Goal: Transaction & Acquisition: Book appointment/travel/reservation

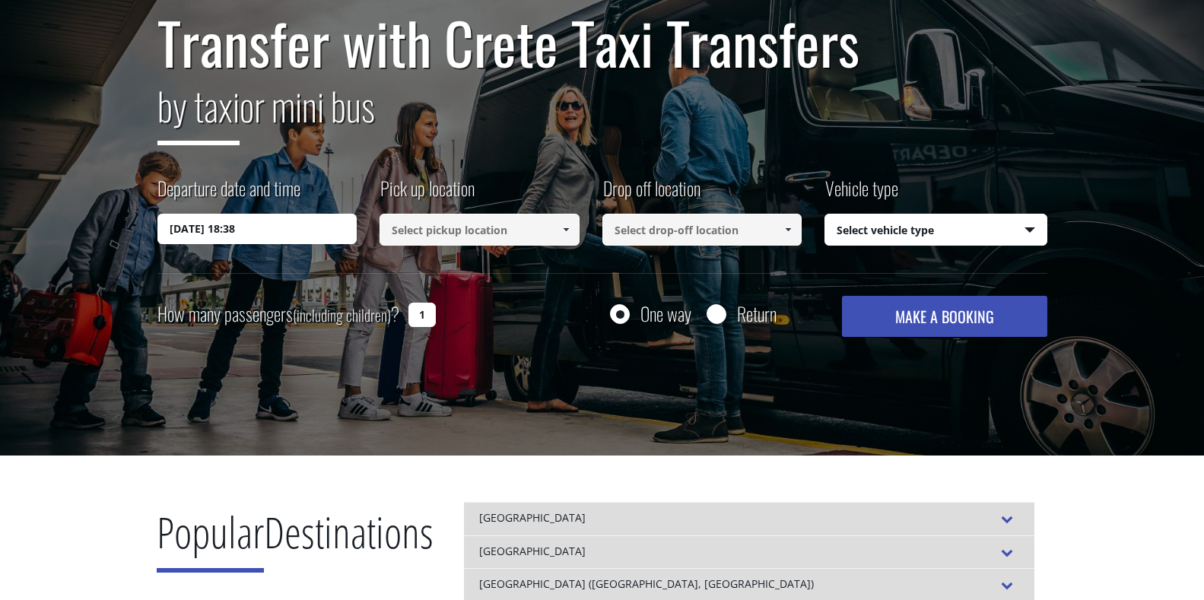
scroll to position [152, 0]
click at [231, 220] on input "[DATE] 18:38" at bounding box center [257, 229] width 200 height 30
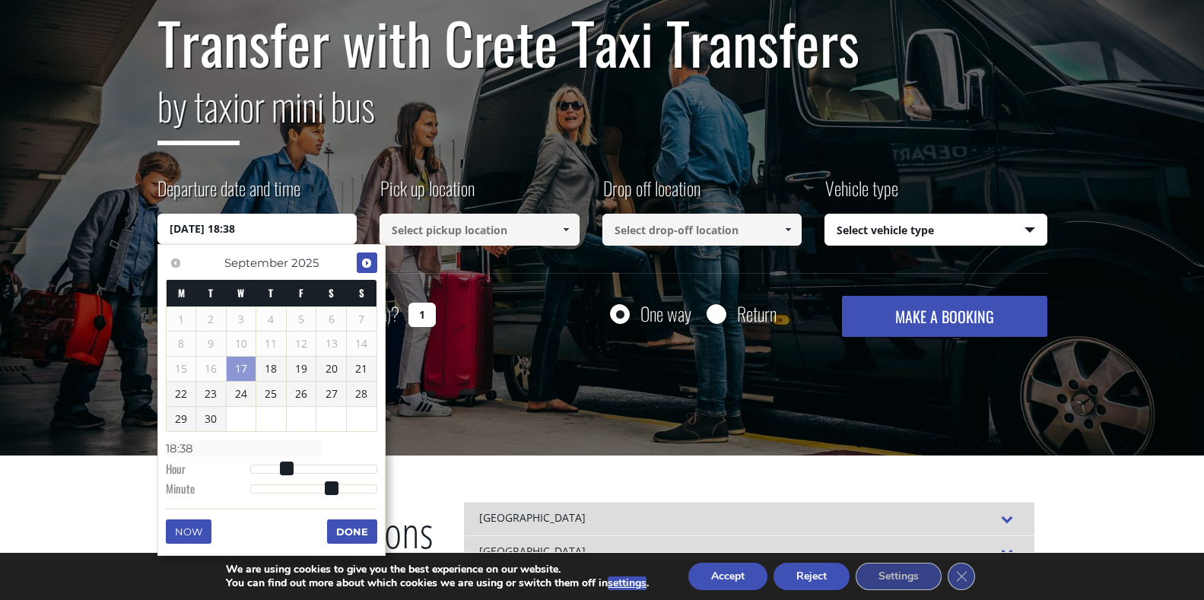
click at [361, 260] on span "Next" at bounding box center [367, 263] width 12 height 12
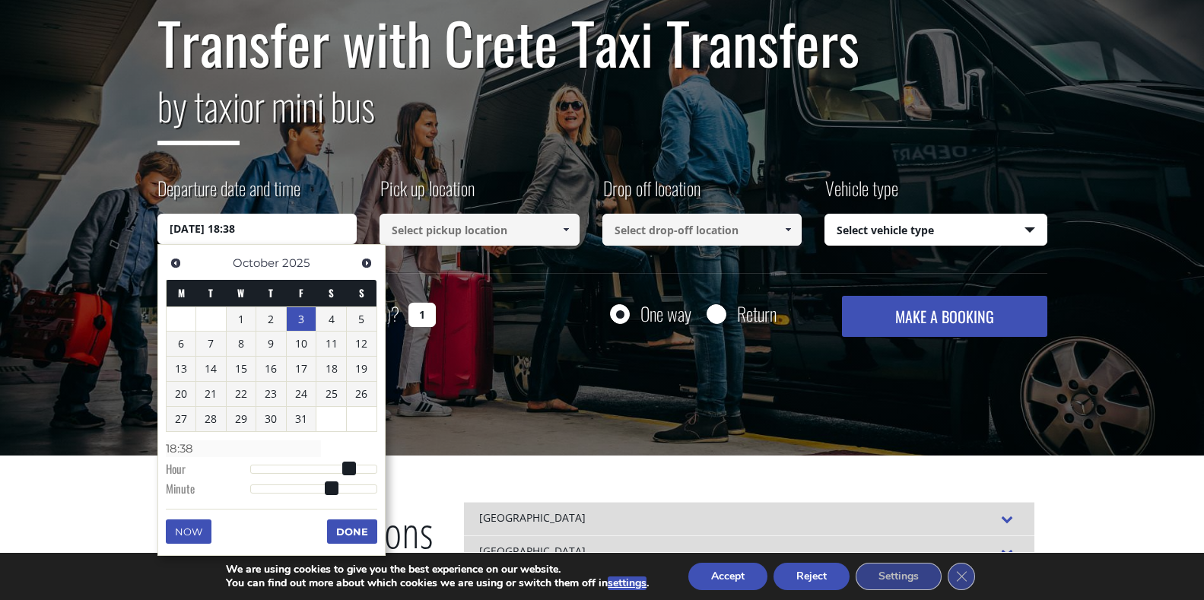
click at [304, 316] on link "3" at bounding box center [302, 319] width 30 height 24
type input "03/10/2025 01:00"
type input "01:00"
type input "03/10/2025 02:00"
type input "02:00"
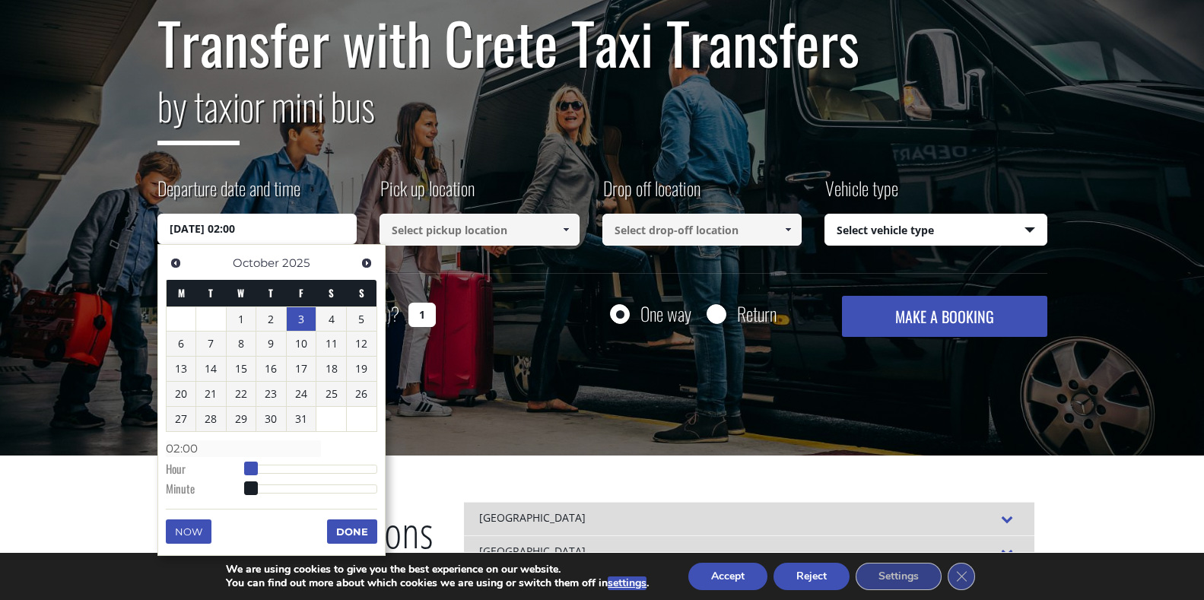
type input "03/10/2025 03:00"
type input "03:00"
type input "03/10/2025 04:00"
type input "04:00"
type input "03/10/2025 05:00"
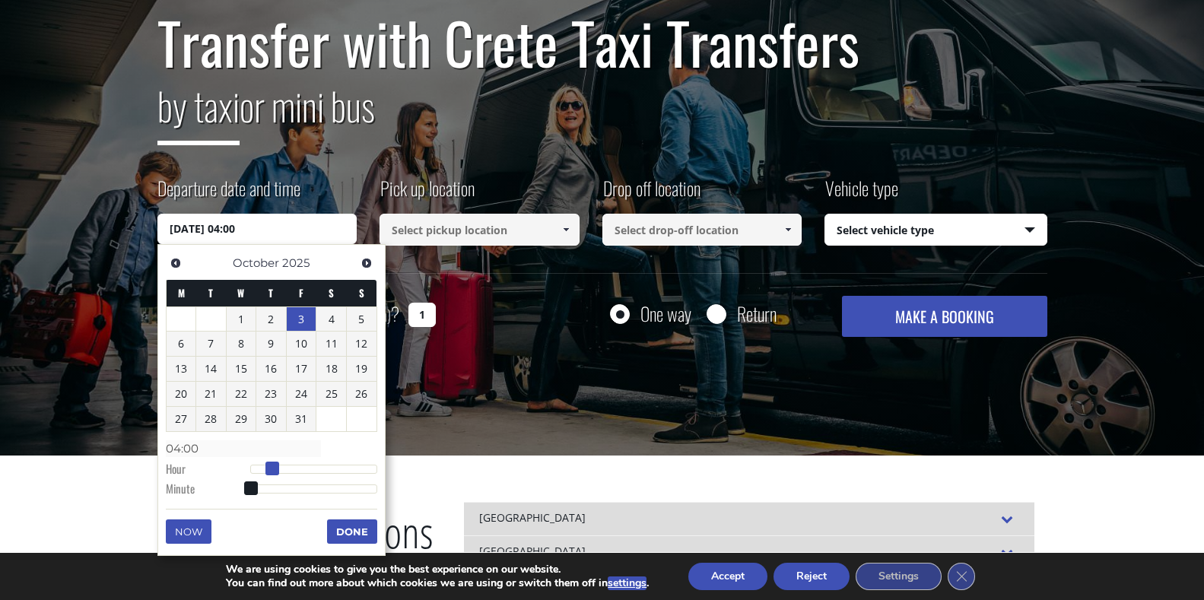
type input "05:00"
type input "03/10/2025 06:00"
type input "06:00"
type input "03/10/2025 07:00"
type input "07:00"
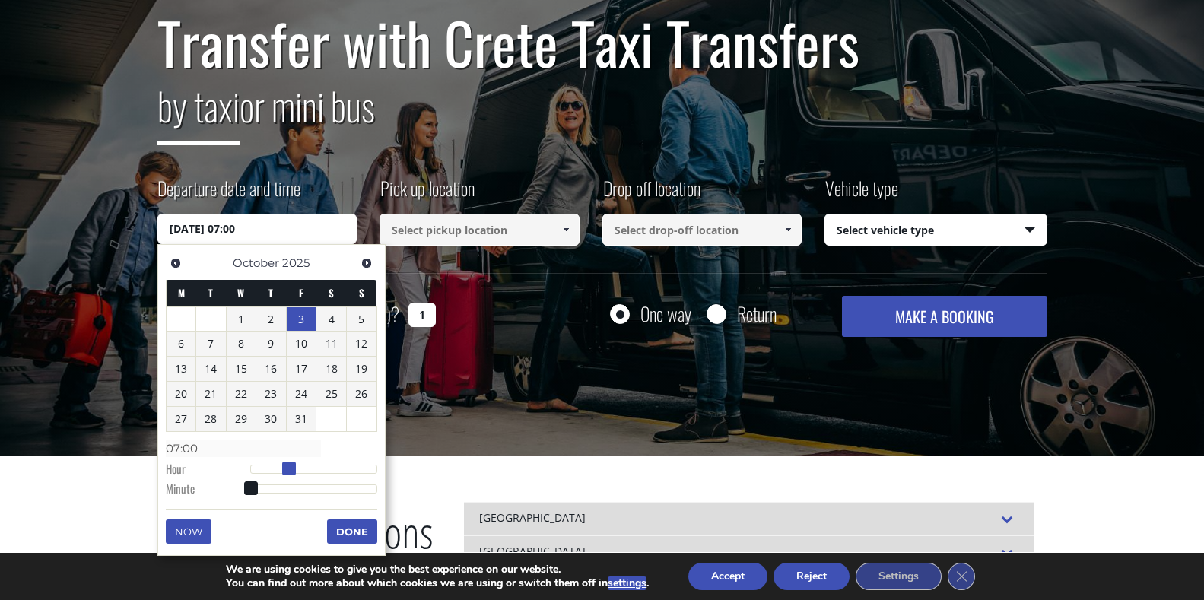
type input "03/10/2025 08:00"
type input "08:00"
type input "03/10/2025 09:00"
type input "09:00"
type input "03/10/2025 10:00"
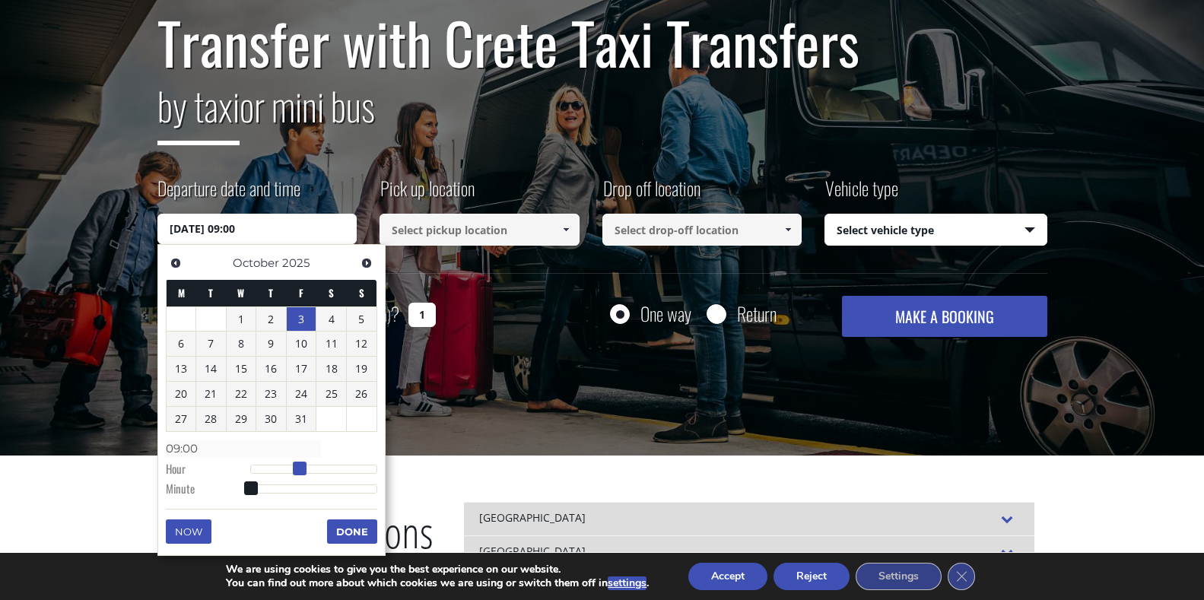
type input "10:00"
type input "03/10/2025 11:00"
type input "11:00"
type input "03/10/2025 12:00"
type input "12:00"
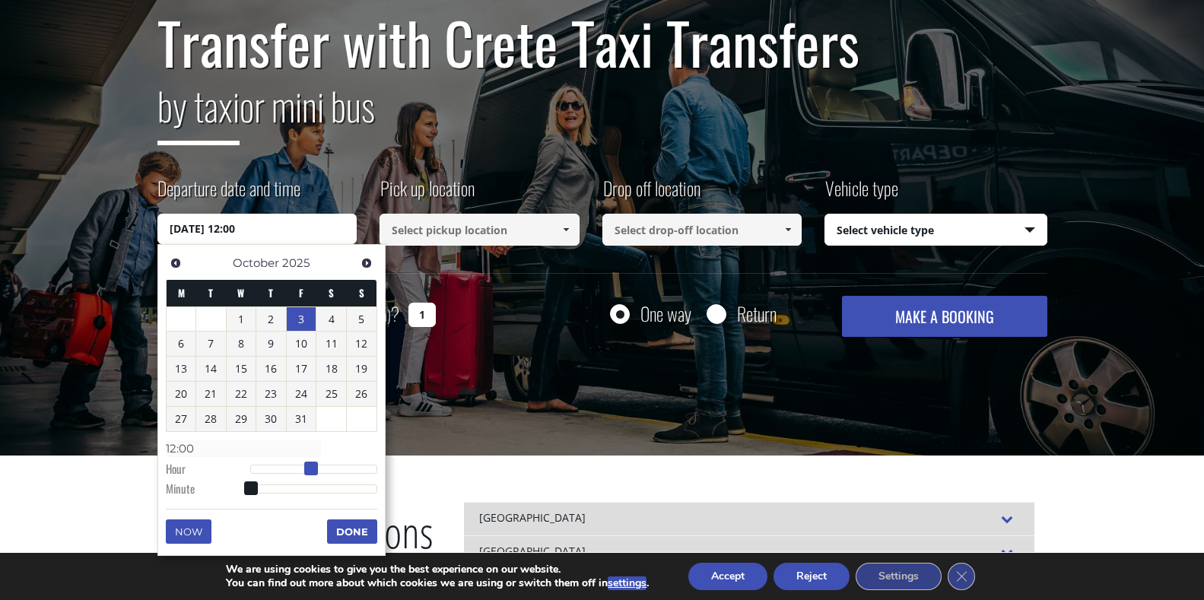
type input "03/10/2025 13:00"
type input "13:00"
type input "03/10/2025 14:00"
type input "14:00"
type input "03/10/2025 15:00"
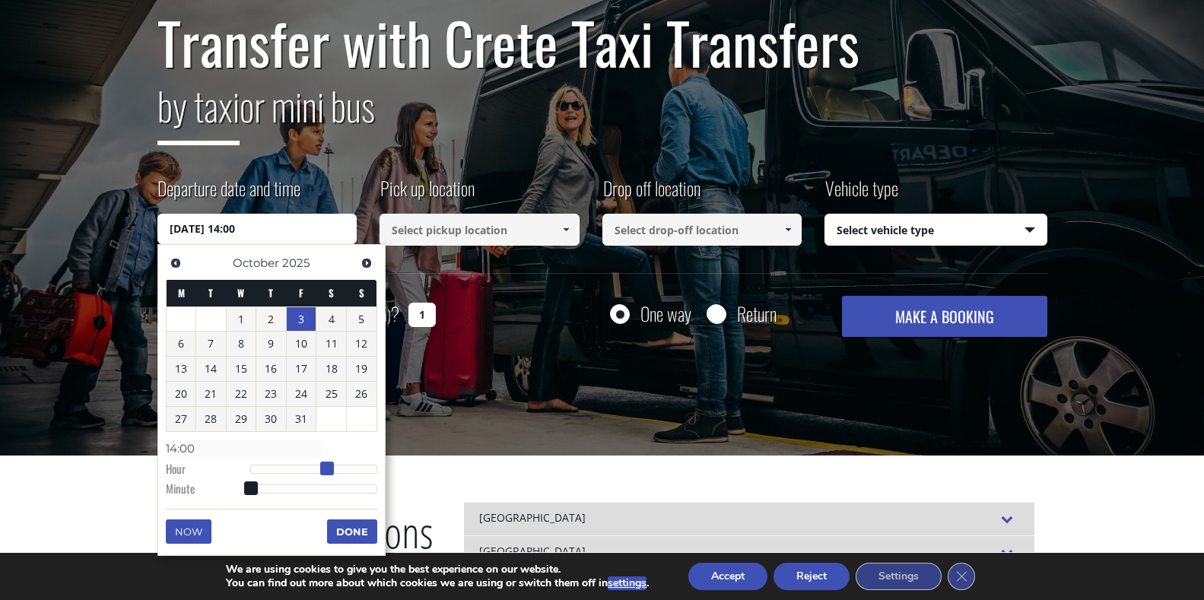
type input "15:00"
type input "03/10/2025 16:00"
type input "16:00"
type input "03/10/2025 17:00"
type input "17:00"
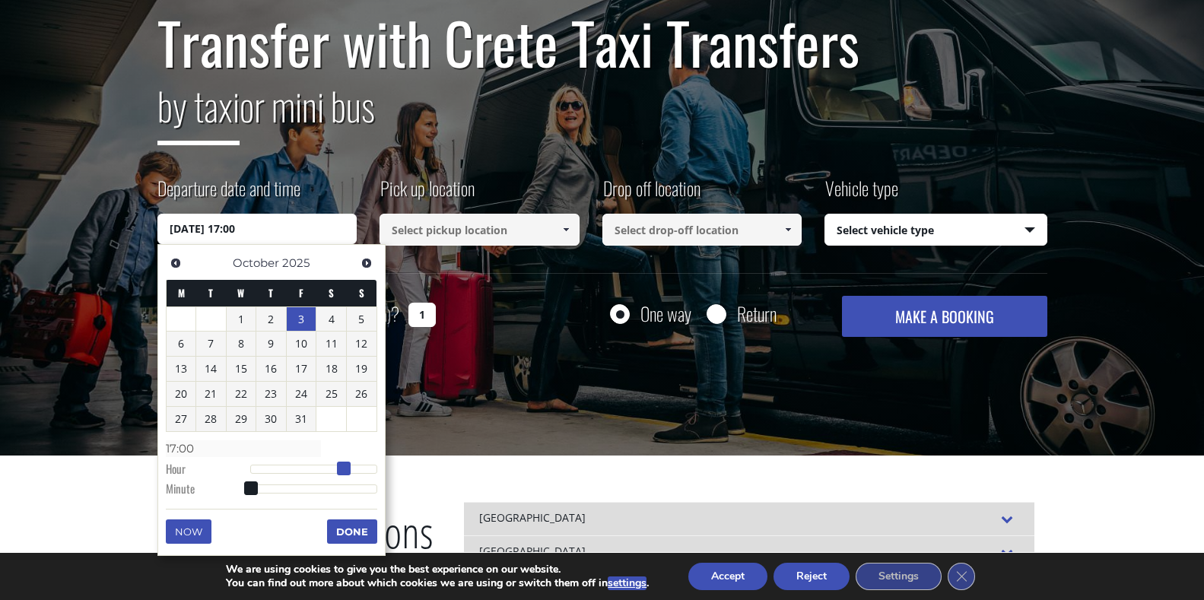
type input "03/10/2025 18:00"
type input "18:00"
type input "03/10/2025 19:00"
type input "19:00"
type input "03/10/2025 20:00"
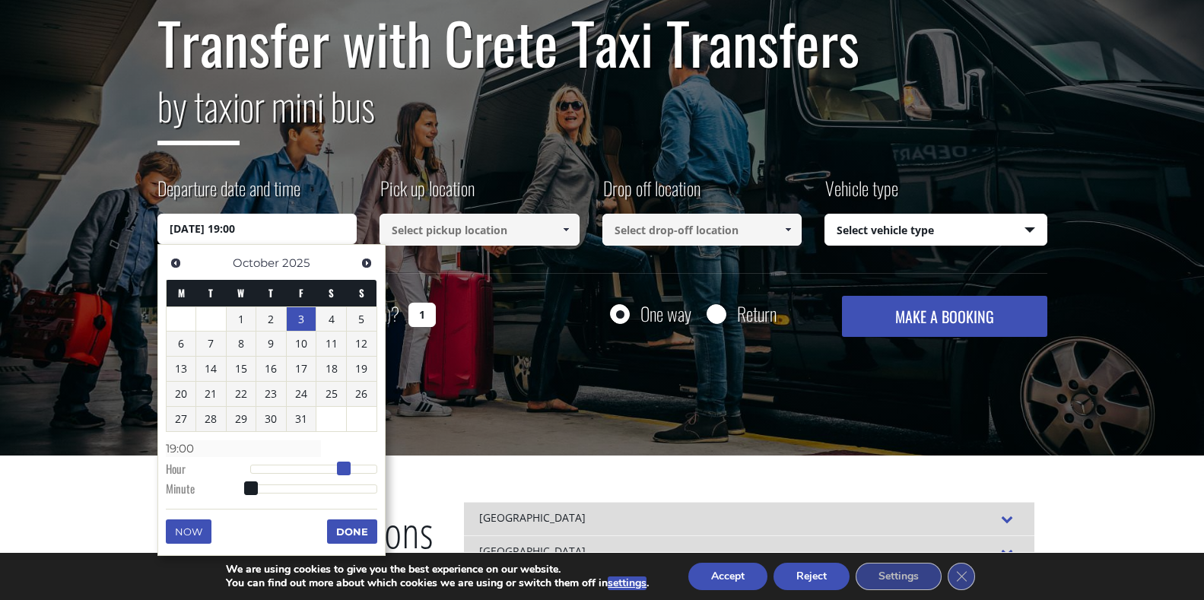
type input "20:00"
type input "03/10/2025 21:00"
type input "21:00"
type input "03/10/2025 22:00"
type input "22:00"
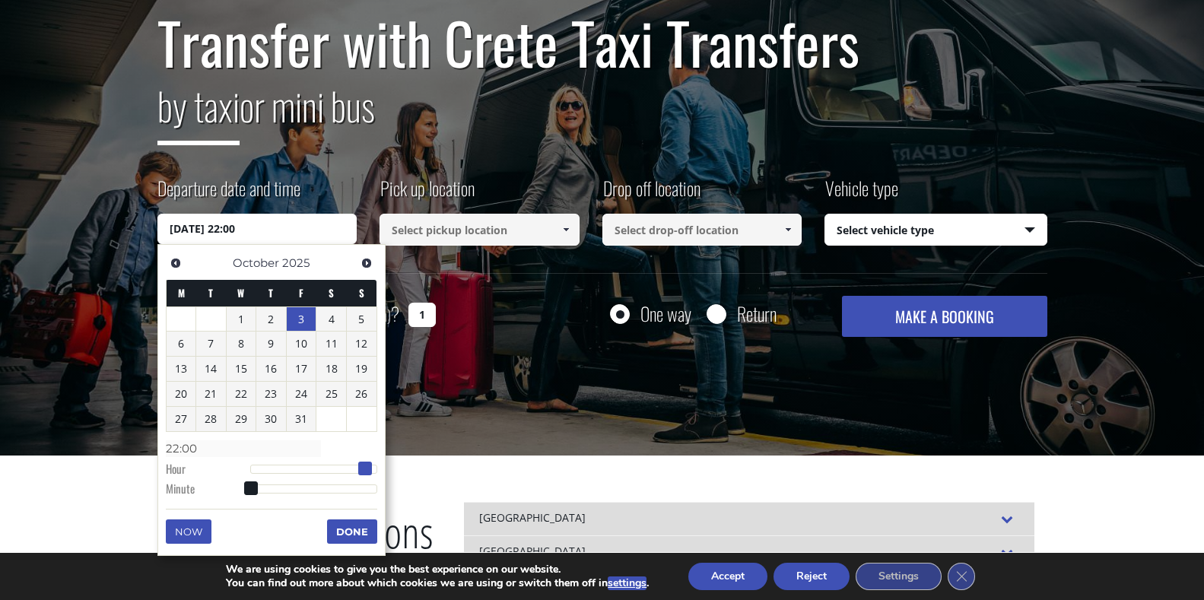
type input "03/10/2025 23:00"
type input "23:00"
type input "03/10/2025 22:00"
type input "22:00"
drag, startPoint x: 247, startPoint y: 467, endPoint x: 367, endPoint y: 467, distance: 119.4
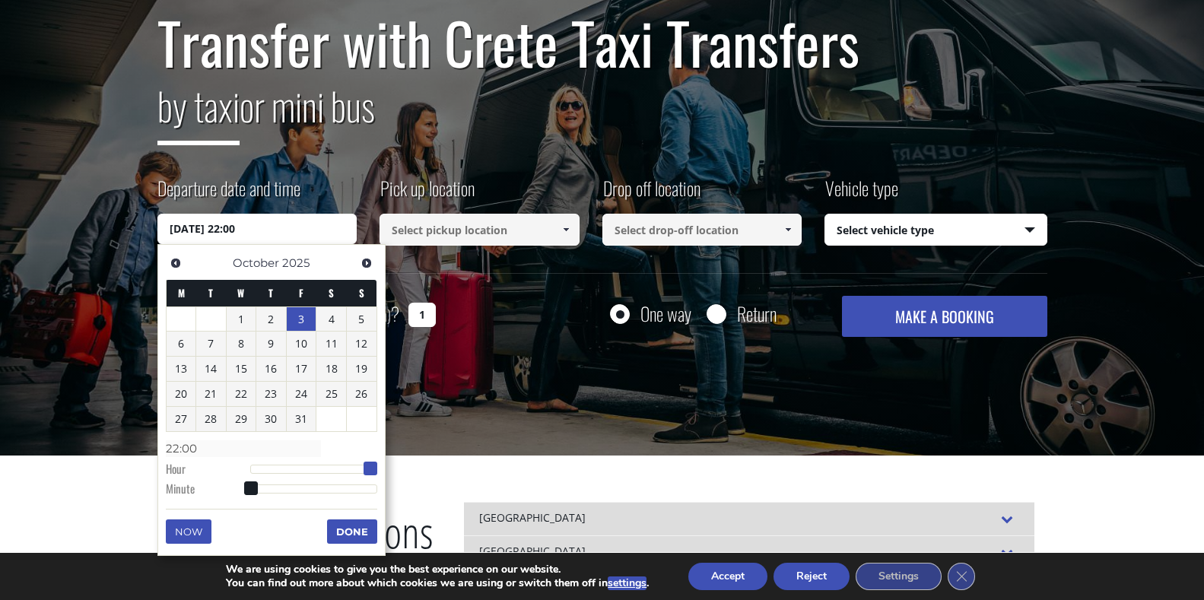
click at [367, 467] on span at bounding box center [371, 469] width 14 height 14
type input "03/10/2025 22:01"
type input "22:01"
type input "03/10/2025 22:02"
type input "22:02"
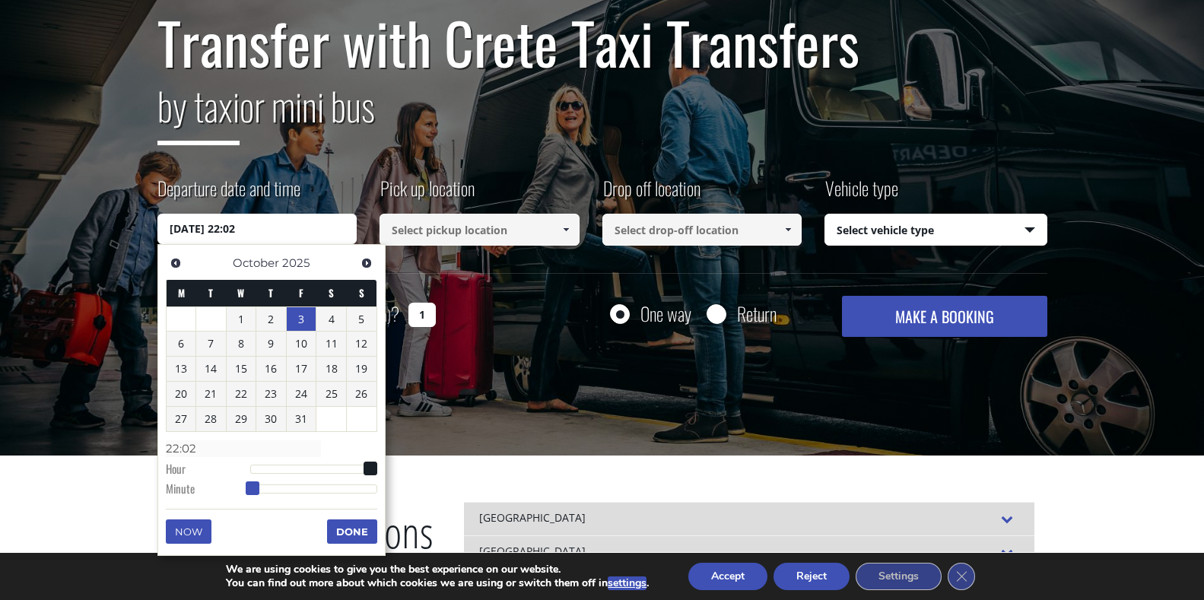
type input "03/10/2025 22:04"
type input "22:04"
type input "03/10/2025 22:05"
type input "22:05"
type input "03/10/2025 22:06"
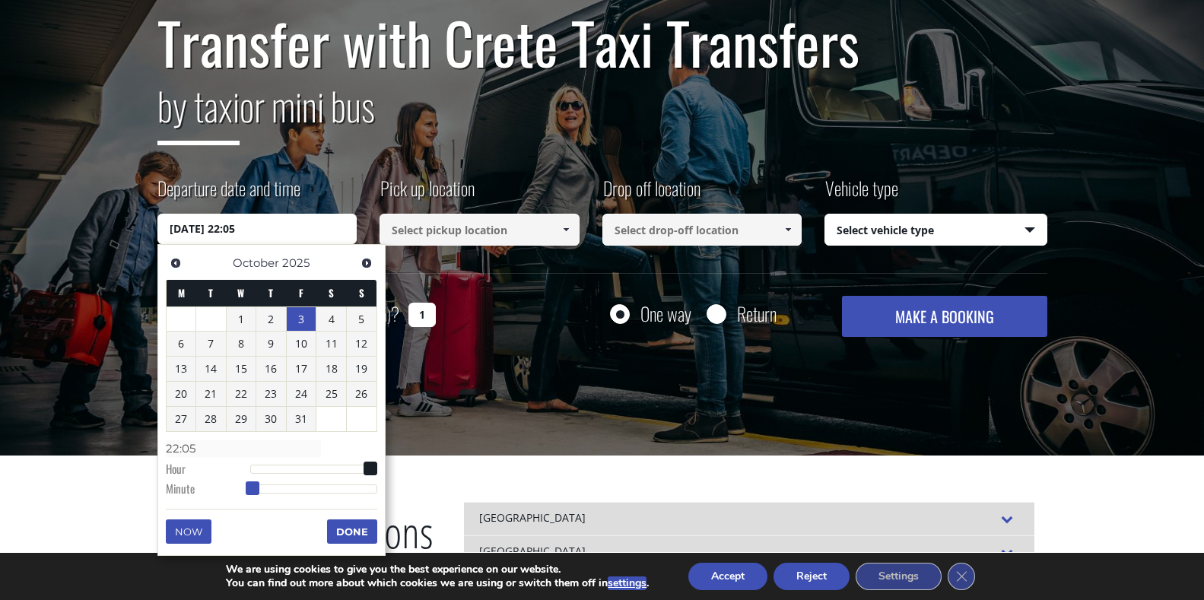
type input "22:06"
type input "03/10/2025 22:07"
type input "22:07"
type input "03/10/2025 22:08"
type input "22:08"
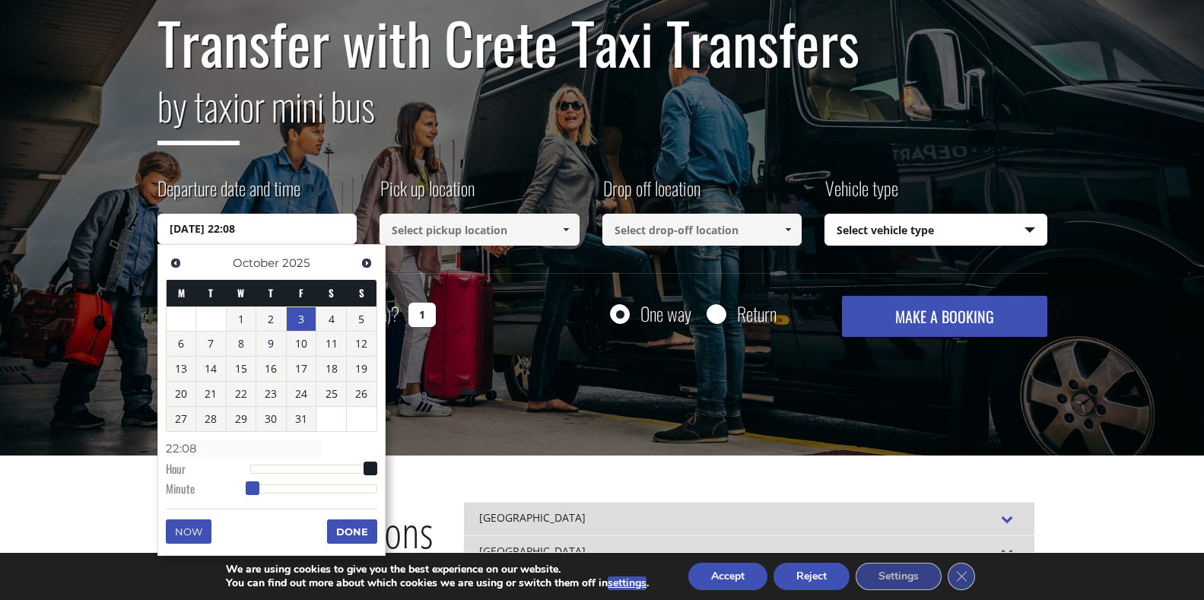
type input "03/10/2025 22:10"
type input "22:10"
type input "03/10/2025 22:11"
type input "22:11"
type input "03/10/2025 22:12"
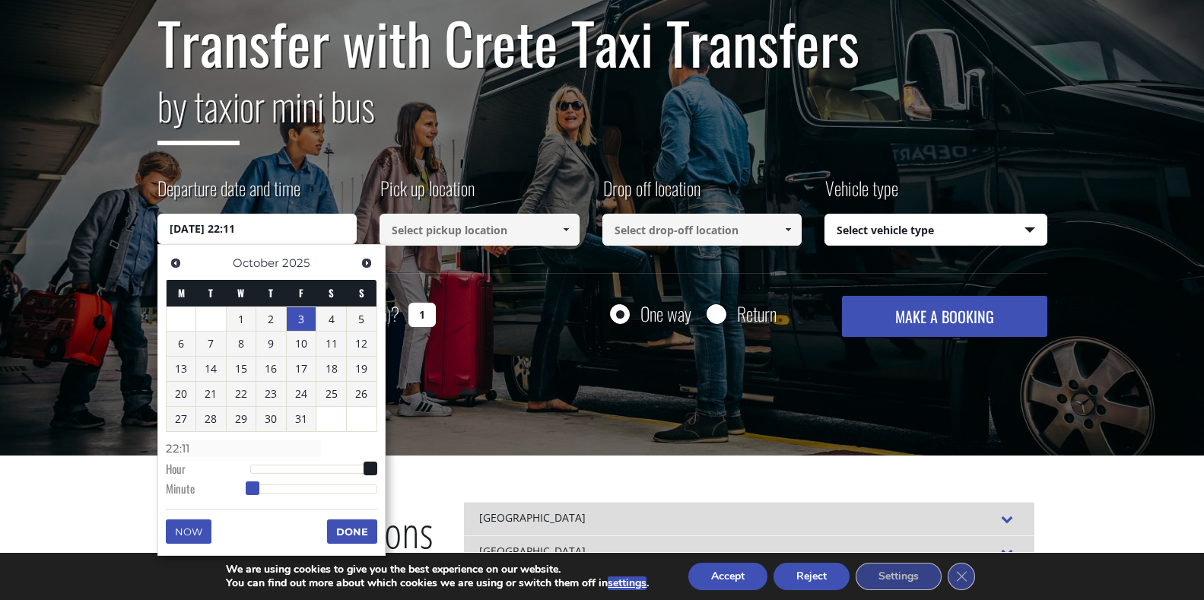
type input "22:12"
type input "03/10/2025 22:13"
type input "22:13"
type input "03/10/2025 22:14"
type input "22:14"
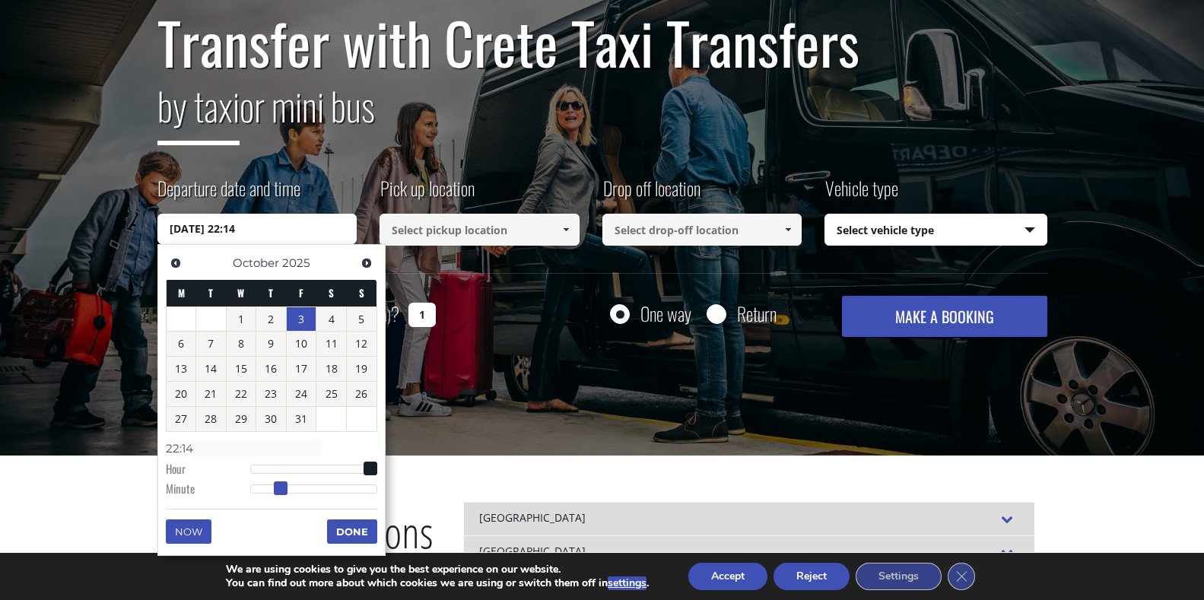
type input "03/10/2025 22:15"
type input "22:15"
type input "03/10/2025 22:16"
type input "22:16"
type input "03/10/2025 22:17"
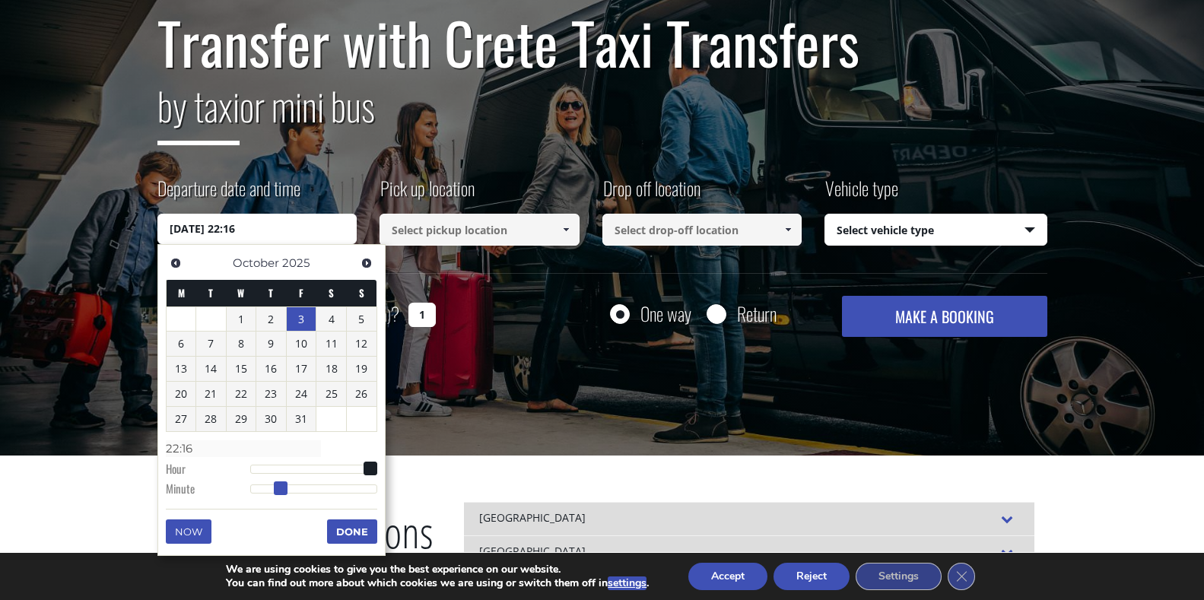
type input "22:17"
type input "03/10/2025 22:18"
type input "22:18"
type input "03/10/2025 22:19"
type input "22:19"
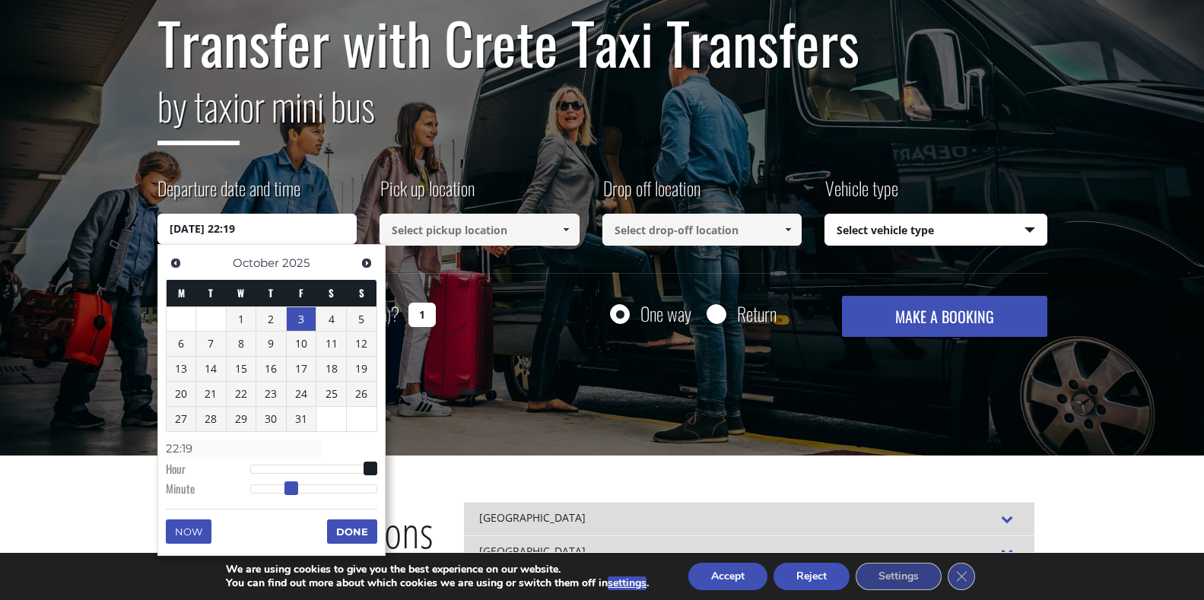
type input "03/10/2025 22:20"
type input "22:20"
type input "03/10/2025 22:21"
type input "22:21"
type input "03/10/2025 22:22"
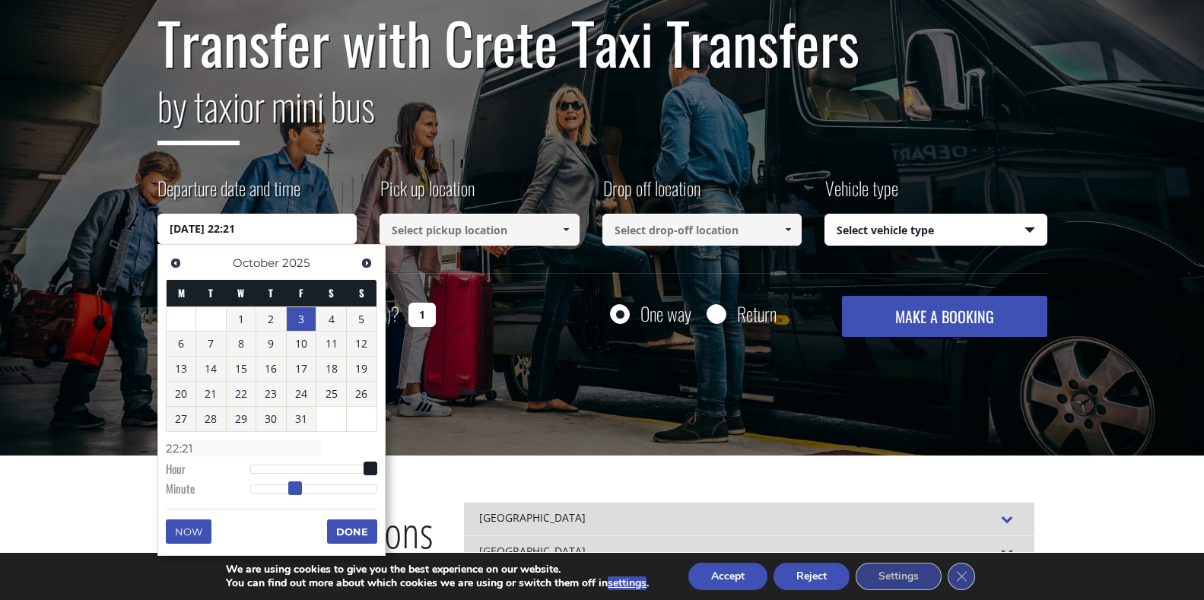
type input "22:22"
type input "03/10/2025 22:23"
type input "22:23"
type input "03/10/2025 22:24"
type input "22:24"
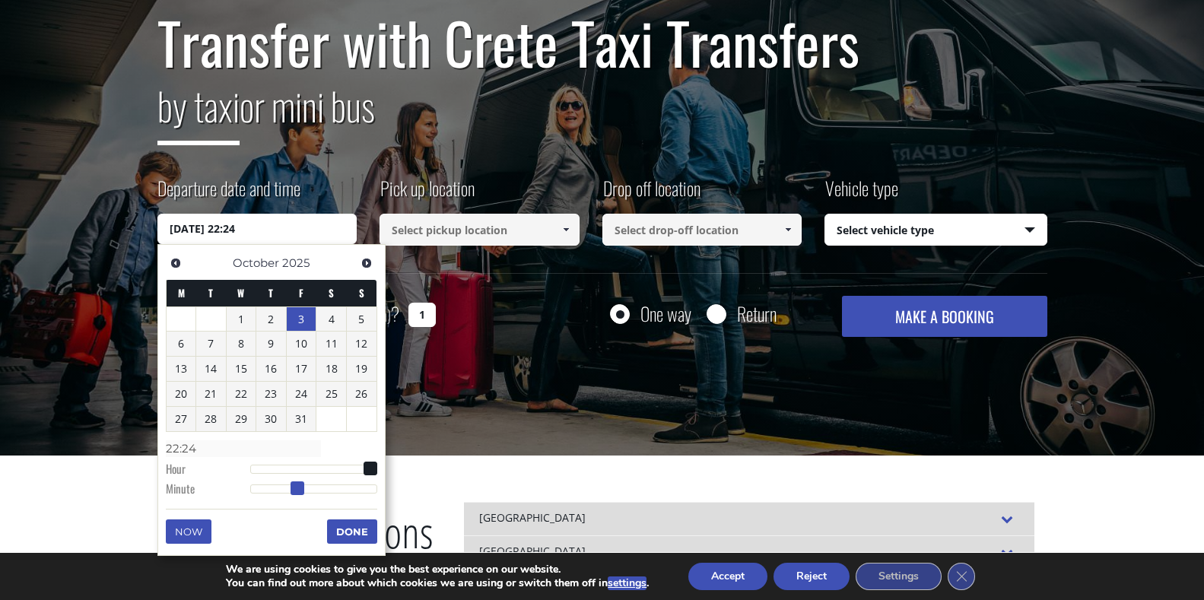
type input "03/10/2025 22:25"
type input "22:25"
type input "03/10/2025 22:26"
type input "22:26"
type input "03/10/2025 22:27"
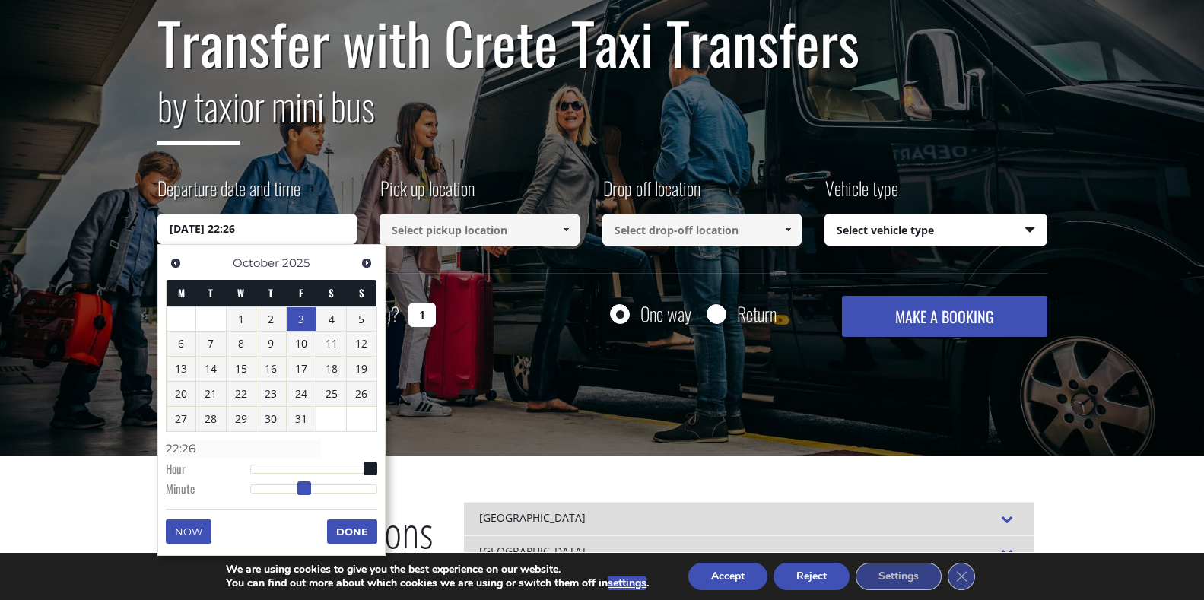
type input "22:27"
type input "03/10/2025 22:28"
type input "22:28"
type input "03/10/2025 22:29"
type input "22:29"
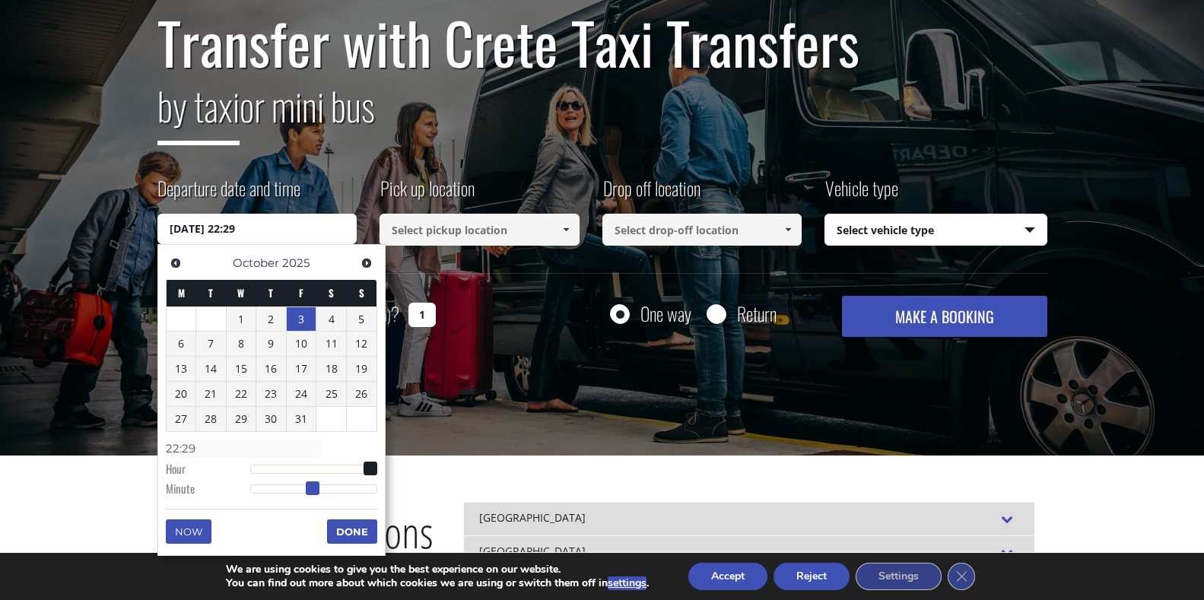
type input "03/10/2025 22:30"
type input "22:30"
drag, startPoint x: 250, startPoint y: 487, endPoint x: 314, endPoint y: 488, distance: 63.9
click at [314, 488] on span at bounding box center [314, 488] width 14 height 14
click at [350, 535] on button "Done" at bounding box center [352, 531] width 50 height 24
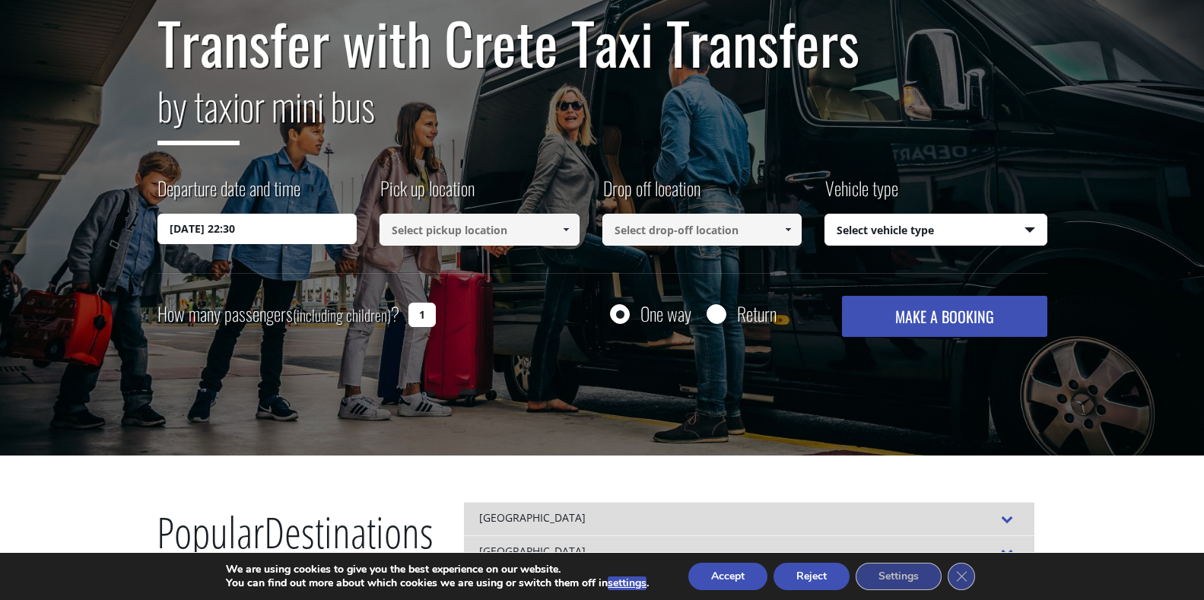
click at [735, 582] on button "Accept" at bounding box center [727, 576] width 79 height 27
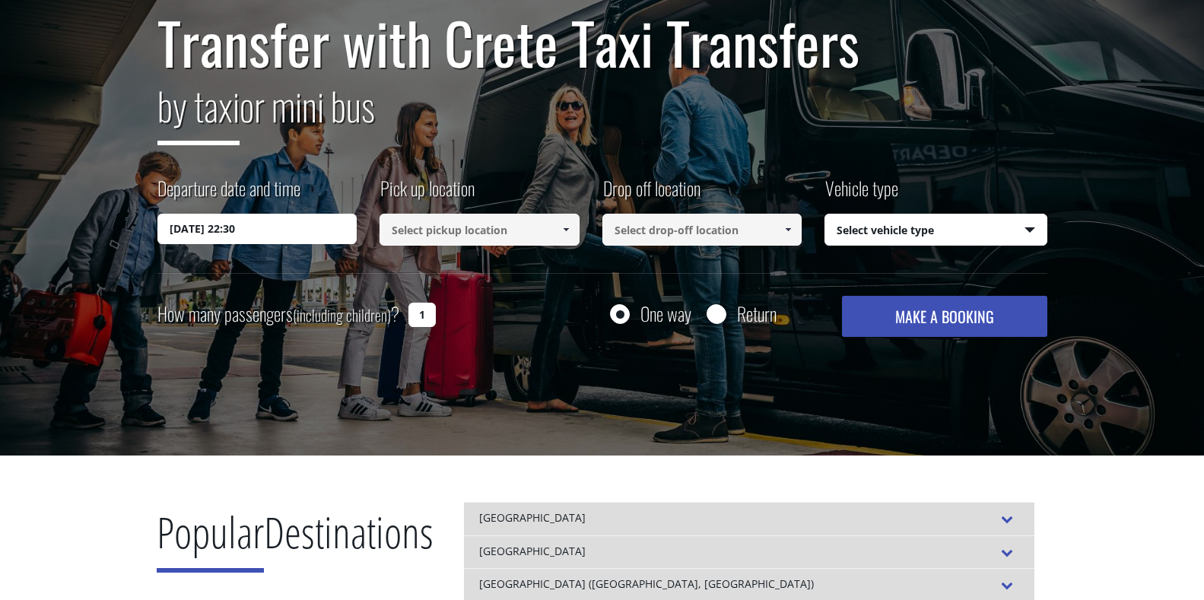
click at [528, 225] on input at bounding box center [480, 230] width 200 height 32
click at [449, 238] on input at bounding box center [480, 230] width 200 height 32
click at [562, 231] on span at bounding box center [566, 230] width 12 height 12
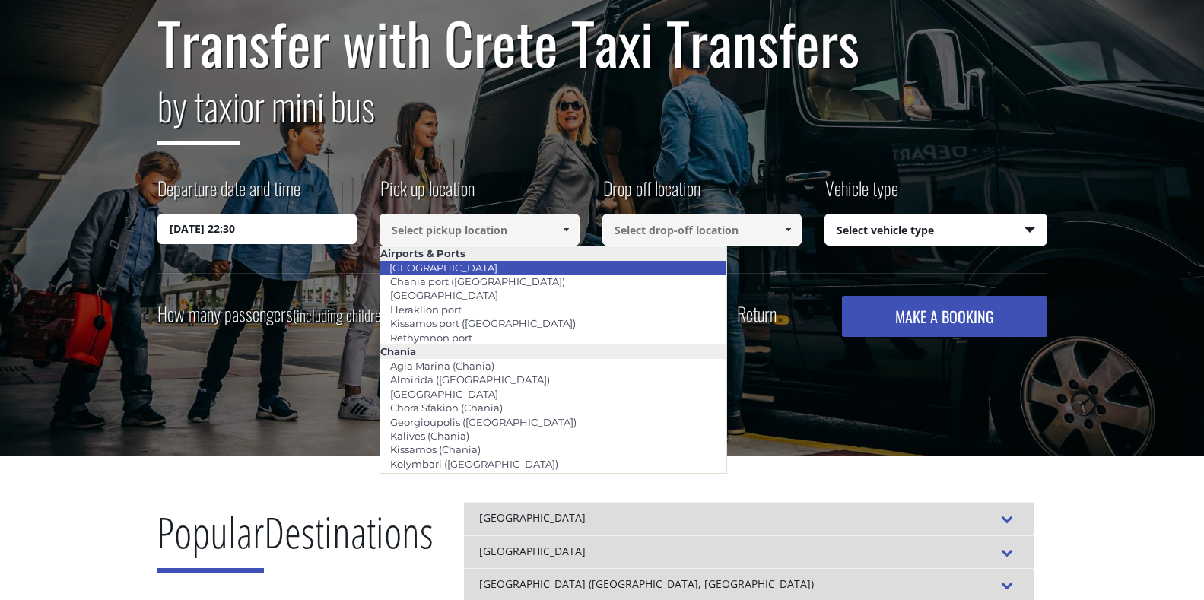
click at [465, 267] on link "[GEOGRAPHIC_DATA]" at bounding box center [444, 267] width 128 height 21
type input "[GEOGRAPHIC_DATA]"
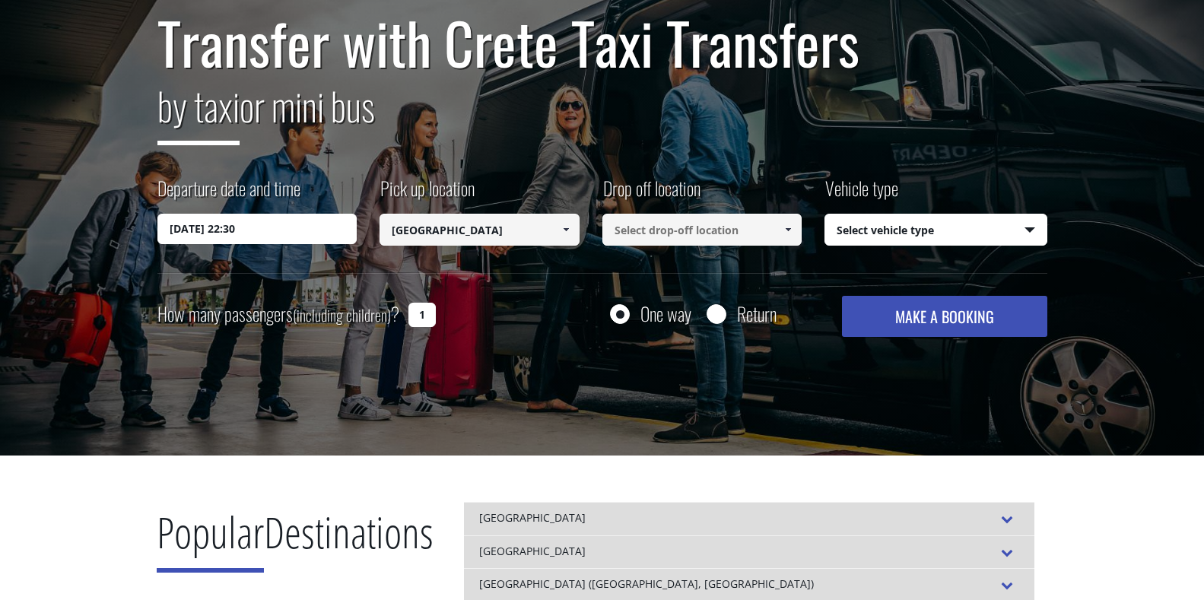
click at [704, 236] on input at bounding box center [702, 230] width 200 height 32
click at [790, 228] on span at bounding box center [788, 230] width 12 height 12
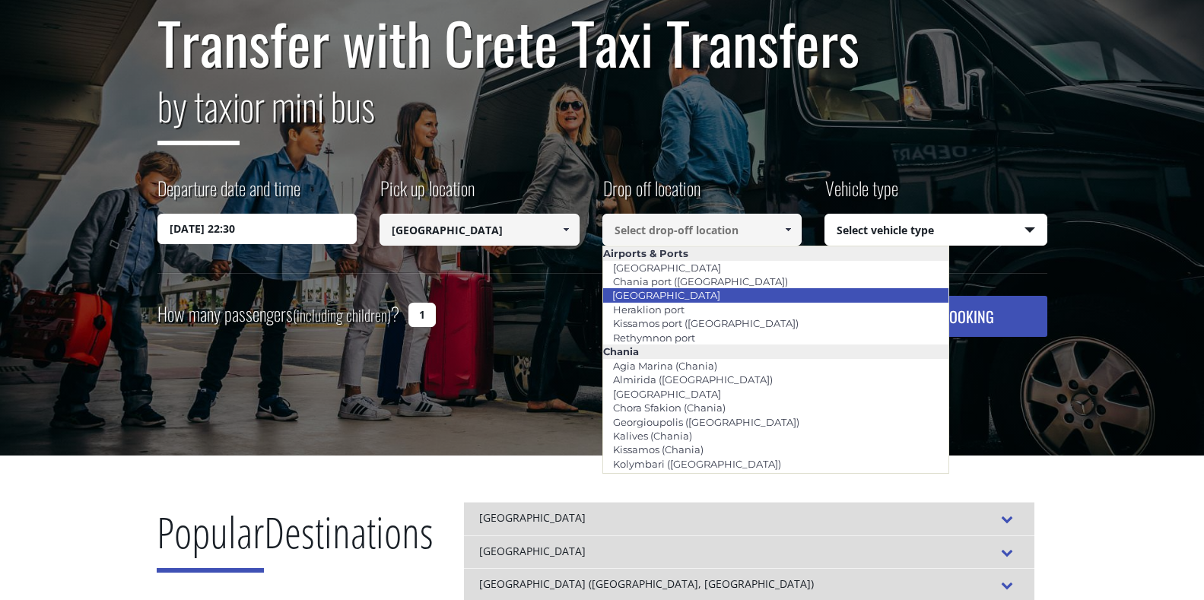
click at [670, 293] on link "[GEOGRAPHIC_DATA]" at bounding box center [666, 294] width 128 height 21
type input "[GEOGRAPHIC_DATA]"
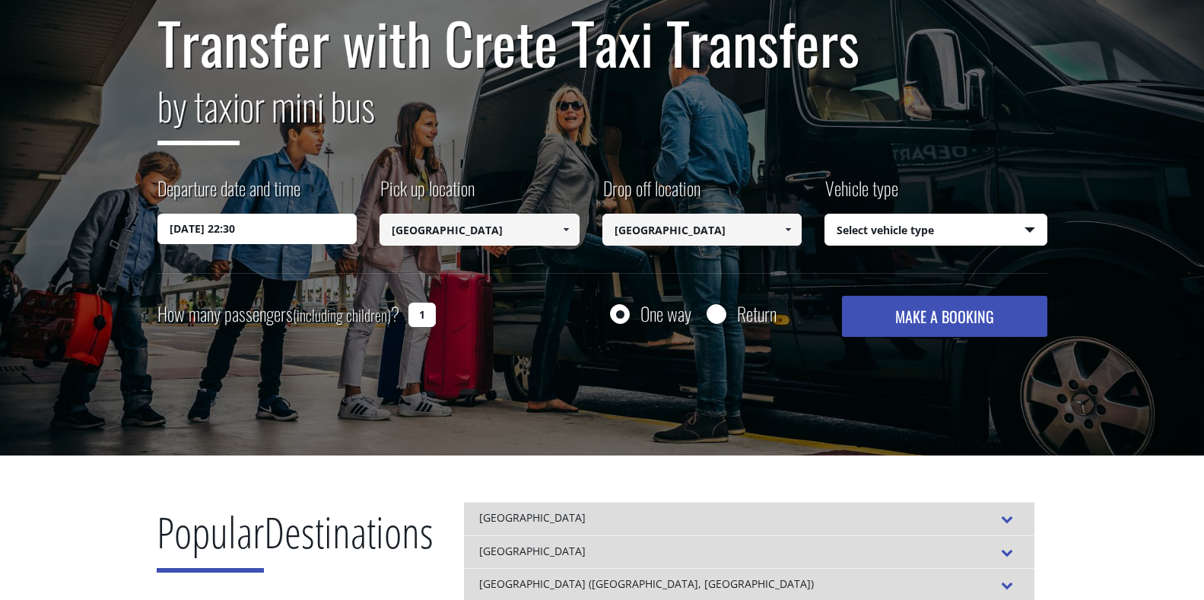
click at [866, 225] on select "Select vehicle type Taxi (4 passengers) Mercedes E Class Mini Van (7 passengers…" at bounding box center [935, 230] width 221 height 32
select select "540"
click at [825, 214] on select "Select vehicle type Taxi (4 passengers) Mercedes E Class Mini Van (7 passengers…" at bounding box center [935, 230] width 221 height 32
click at [864, 322] on button "MAKE A BOOKING" at bounding box center [944, 316] width 205 height 41
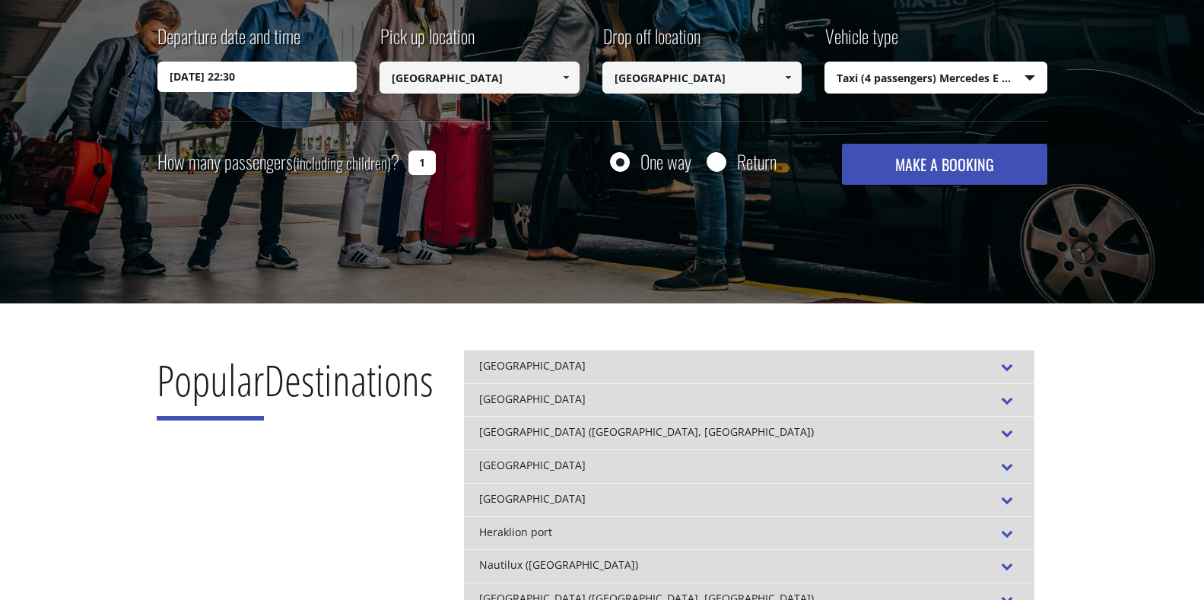
scroll to position [380, 0]
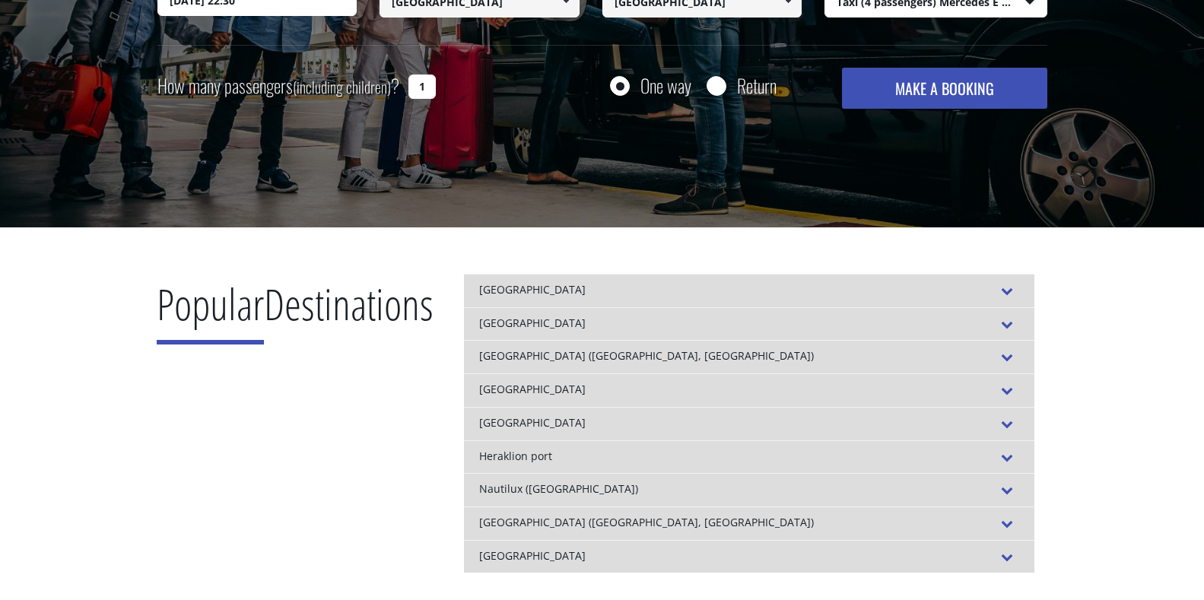
click at [548, 279] on div "[GEOGRAPHIC_DATA]" at bounding box center [749, 290] width 570 height 33
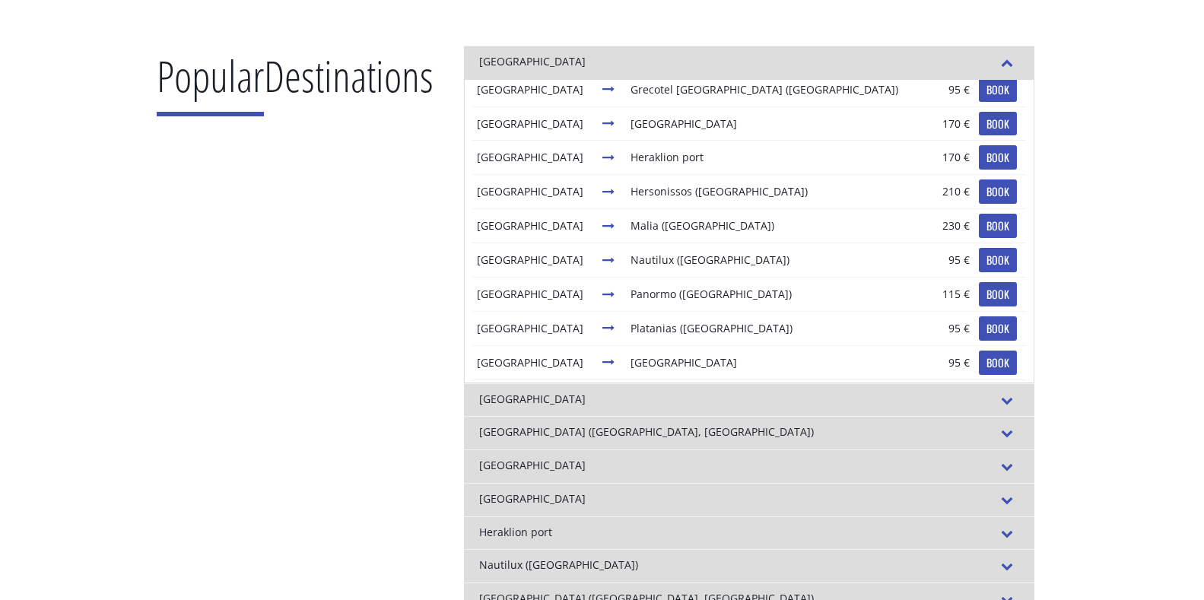
scroll to position [211, 0]
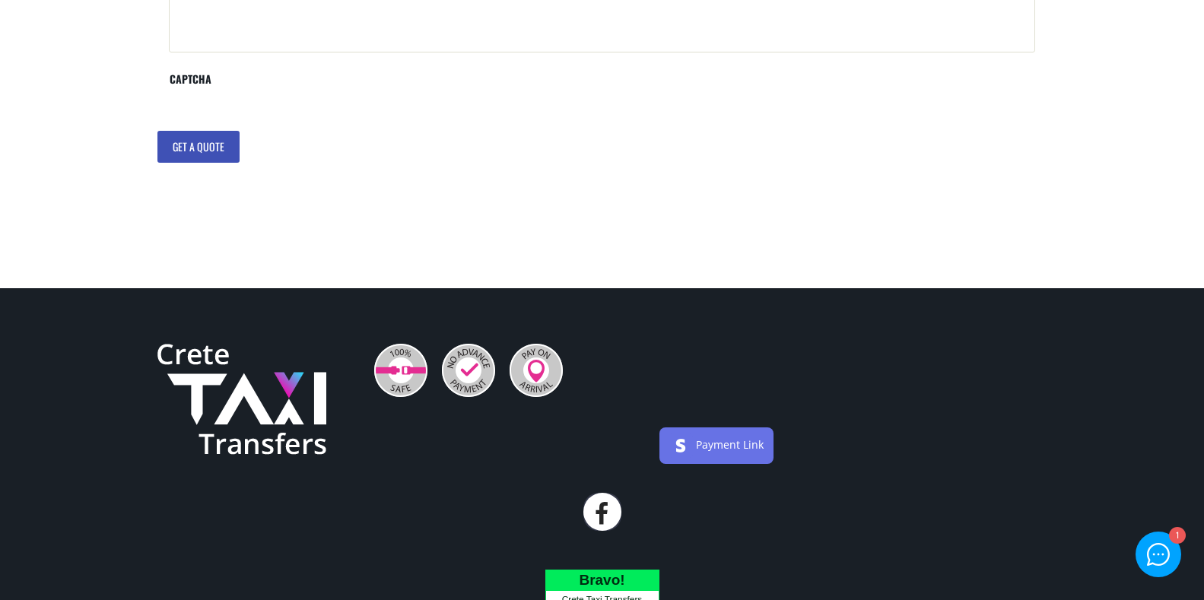
scroll to position [380, 0]
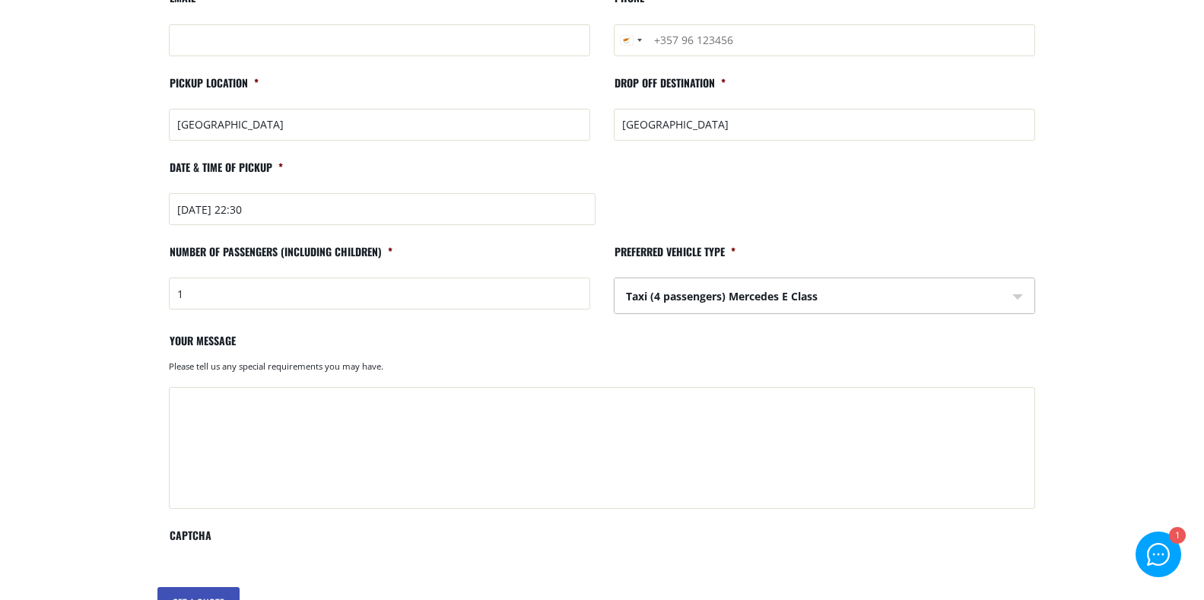
click at [678, 289] on select "Taxi (4 passengers) Mercedes E Class Mini Van (8 passengers) Mercedes [PERSON_N…" at bounding box center [825, 296] width 420 height 37
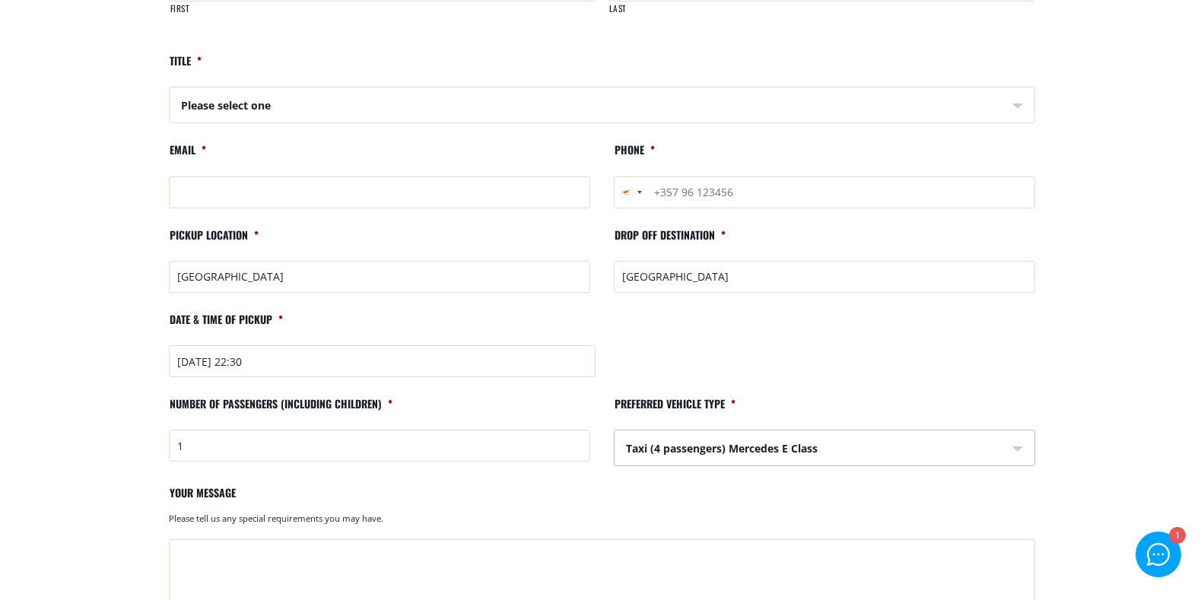
scroll to position [0, 0]
